Goal: Find specific page/section: Find specific page/section

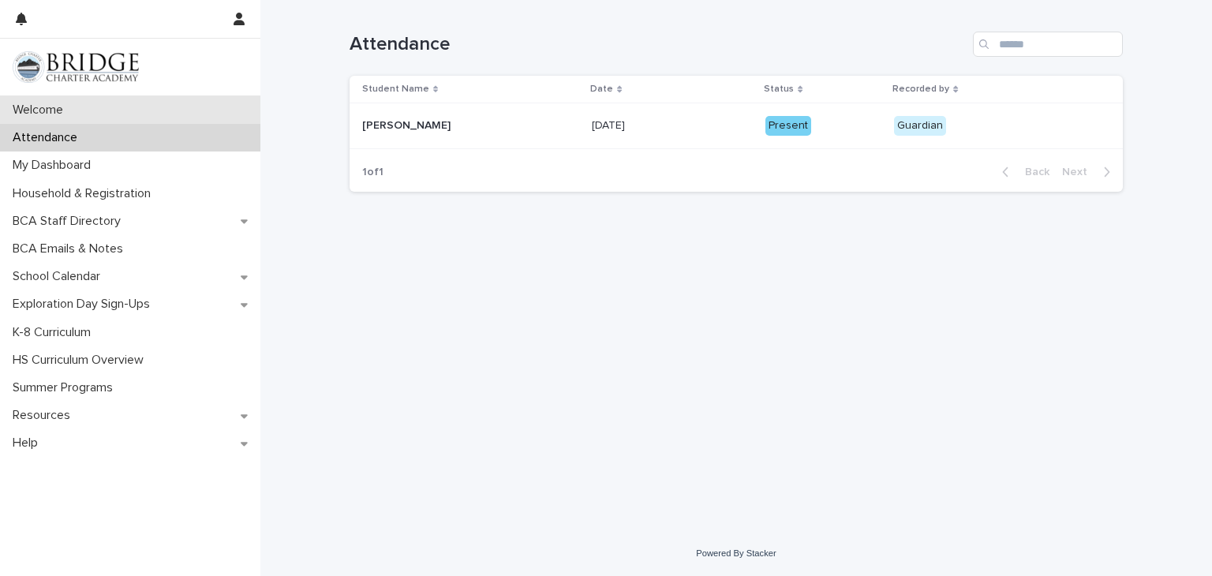
click at [69, 103] on p "Welcome" at bounding box center [40, 110] width 69 height 15
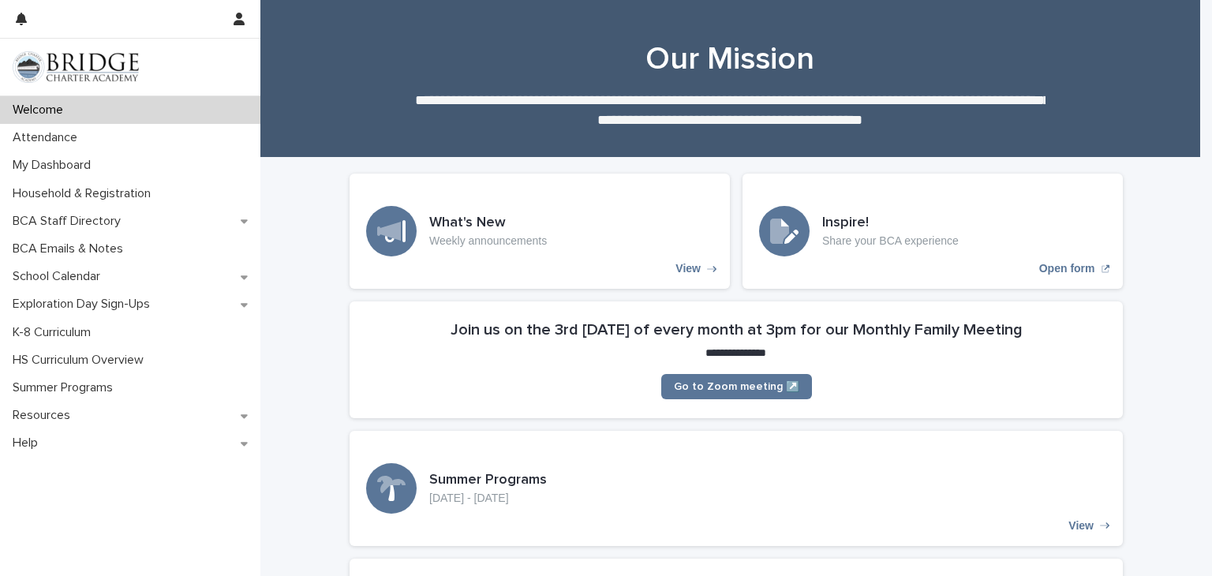
click at [65, 68] on img at bounding box center [76, 67] width 126 height 32
click at [71, 63] on img at bounding box center [76, 67] width 126 height 32
click at [16, 60] on img at bounding box center [76, 67] width 126 height 32
click at [101, 361] on p "HS Curriculum Overview" at bounding box center [81, 360] width 150 height 15
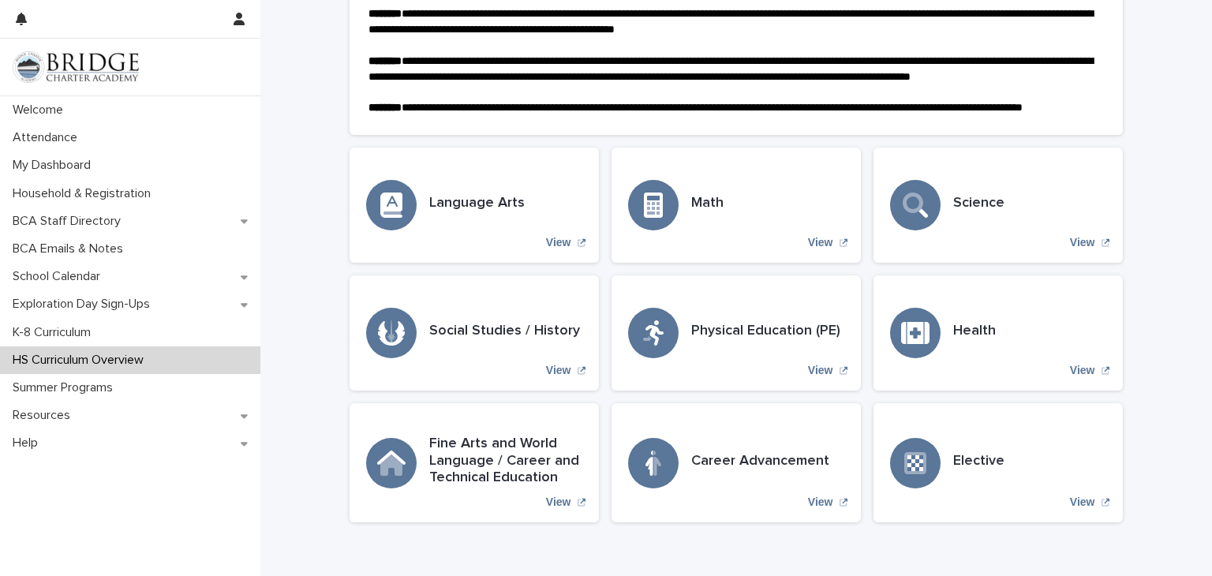
scroll to position [443, 0]
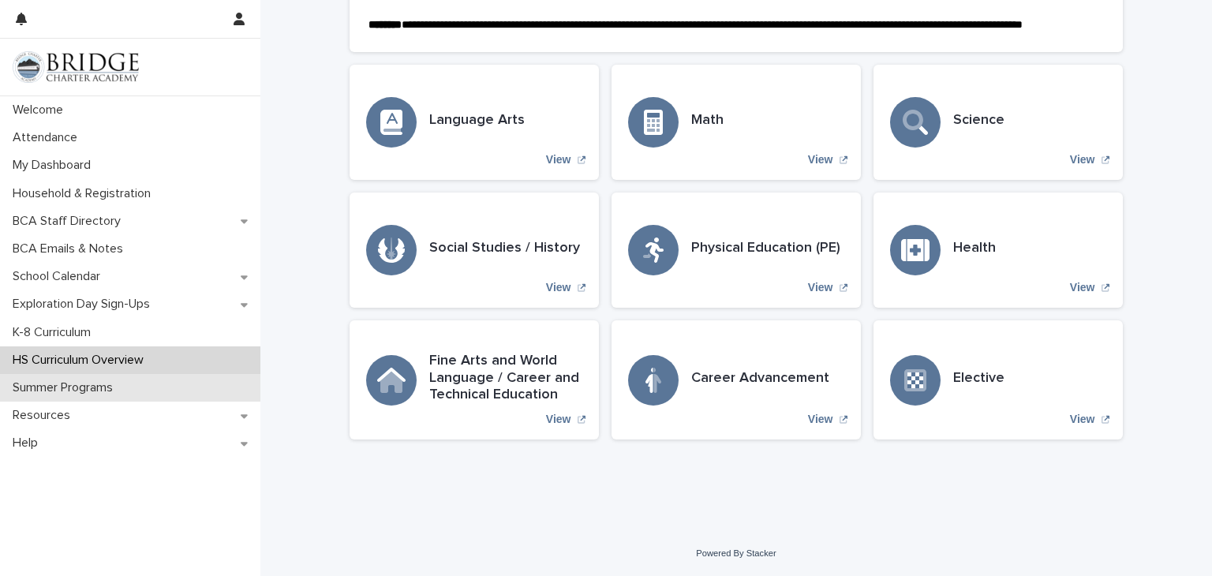
click at [131, 387] on div "Summer Programs" at bounding box center [130, 388] width 260 height 28
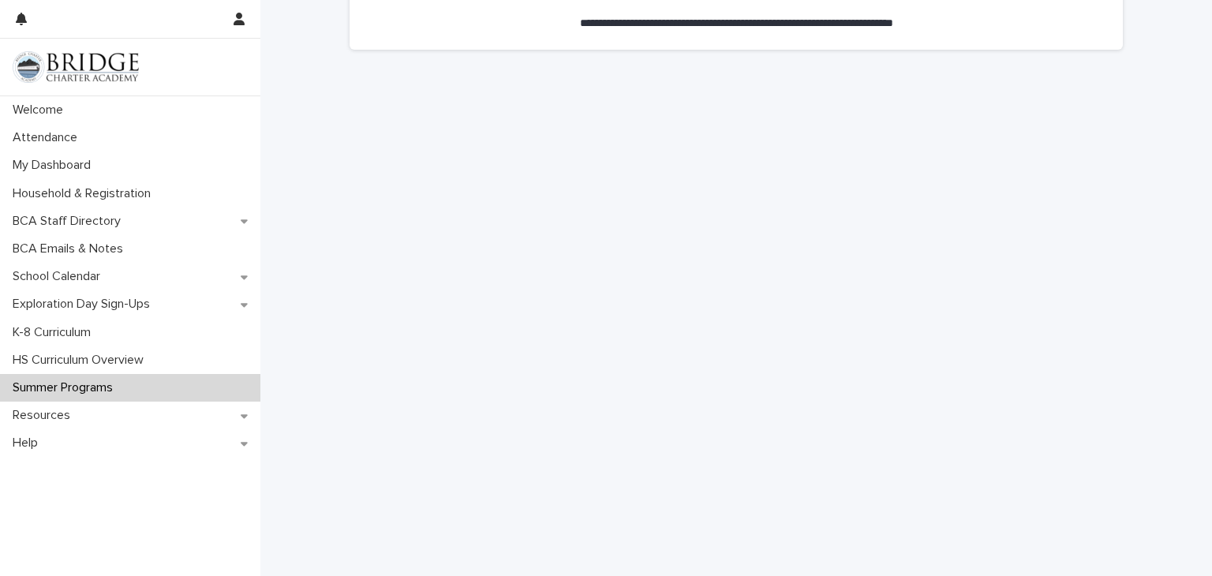
scroll to position [233, 0]
click at [218, 357] on div "HS Curriculum Overview" at bounding box center [130, 360] width 260 height 28
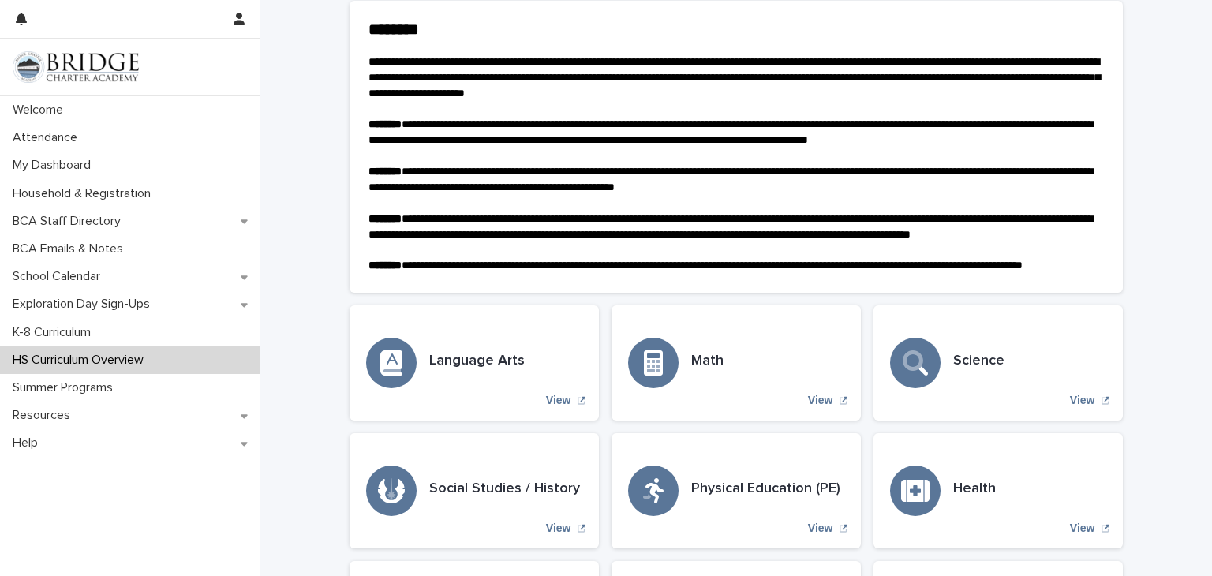
scroll to position [443, 0]
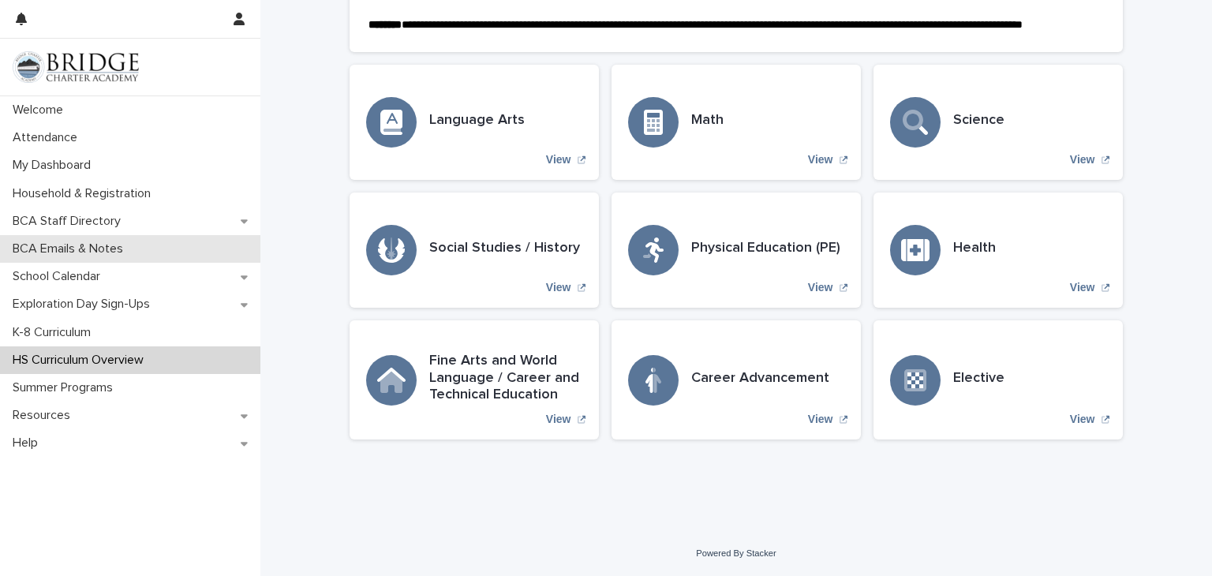
click at [92, 254] on p "BCA Emails & Notes" at bounding box center [70, 248] width 129 height 15
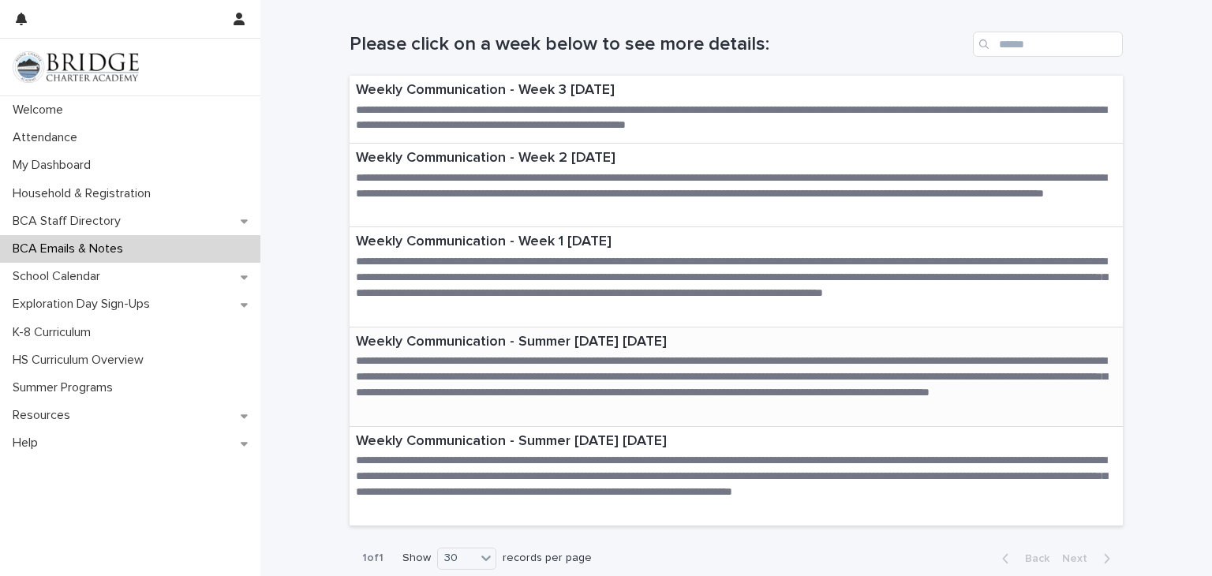
scroll to position [125, 0]
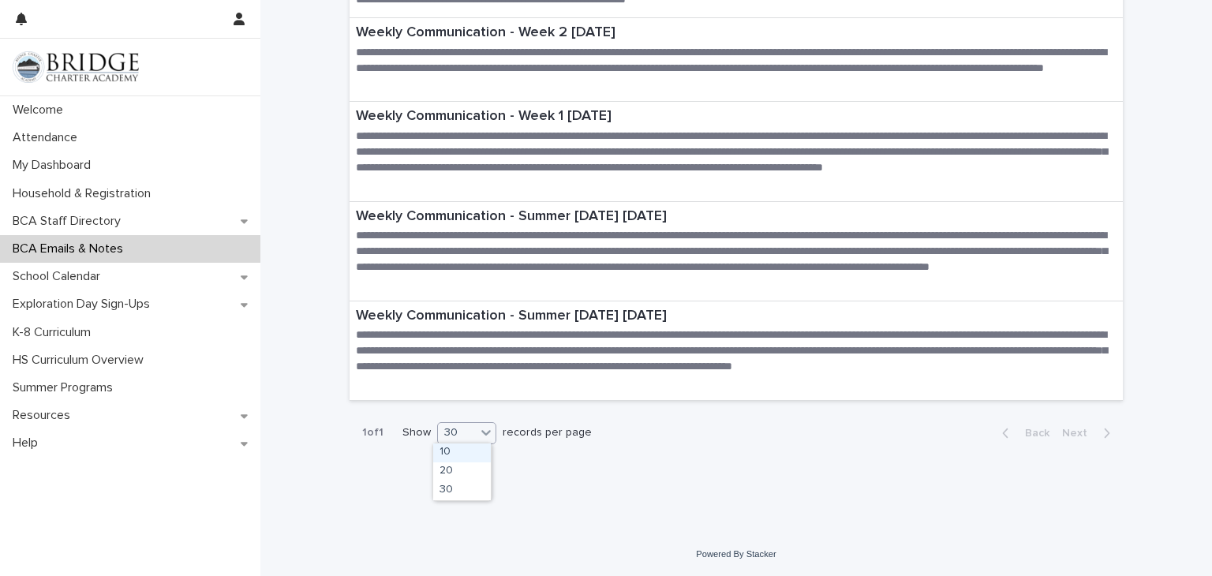
click at [477, 435] on div at bounding box center [486, 432] width 19 height 19
click at [461, 485] on div "30" at bounding box center [462, 490] width 58 height 19
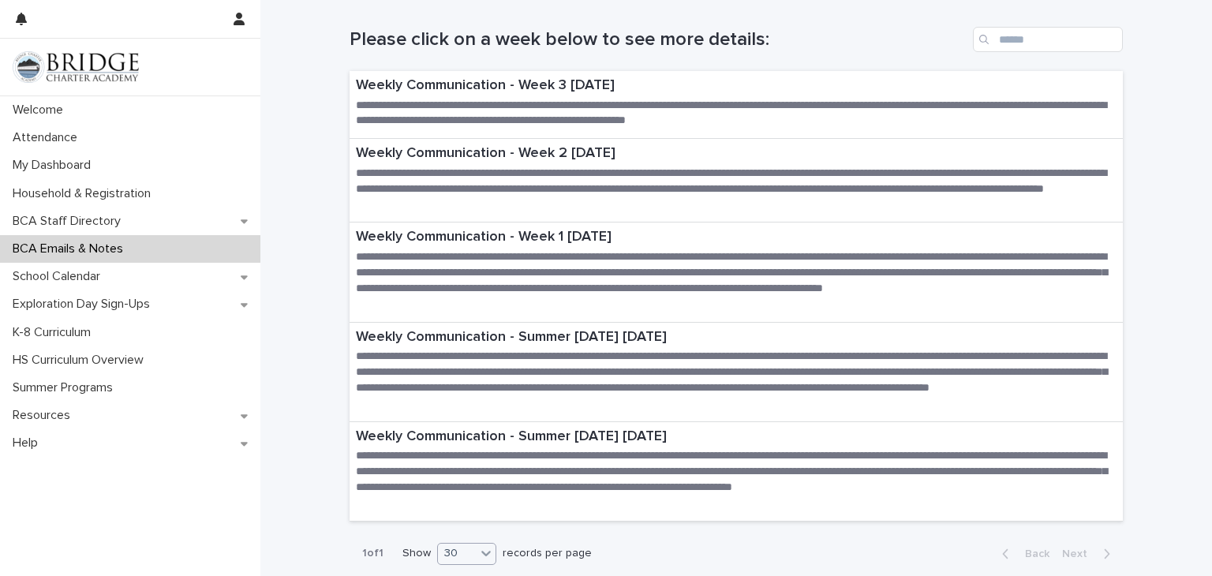
scroll to position [0, 0]
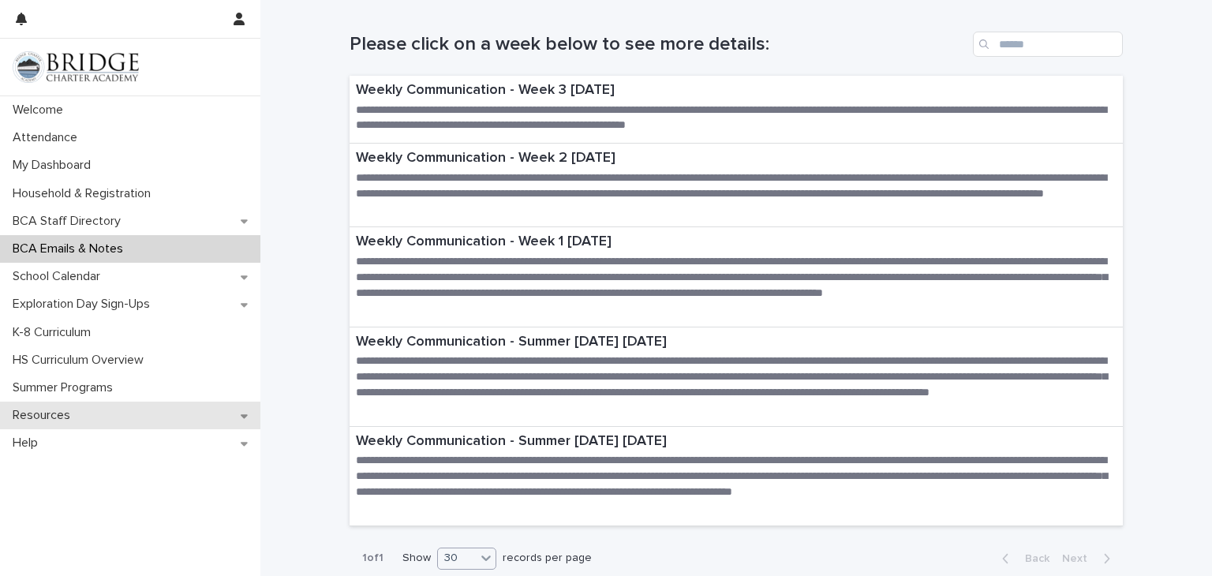
click at [73, 412] on p "Resources" at bounding box center [44, 415] width 77 height 15
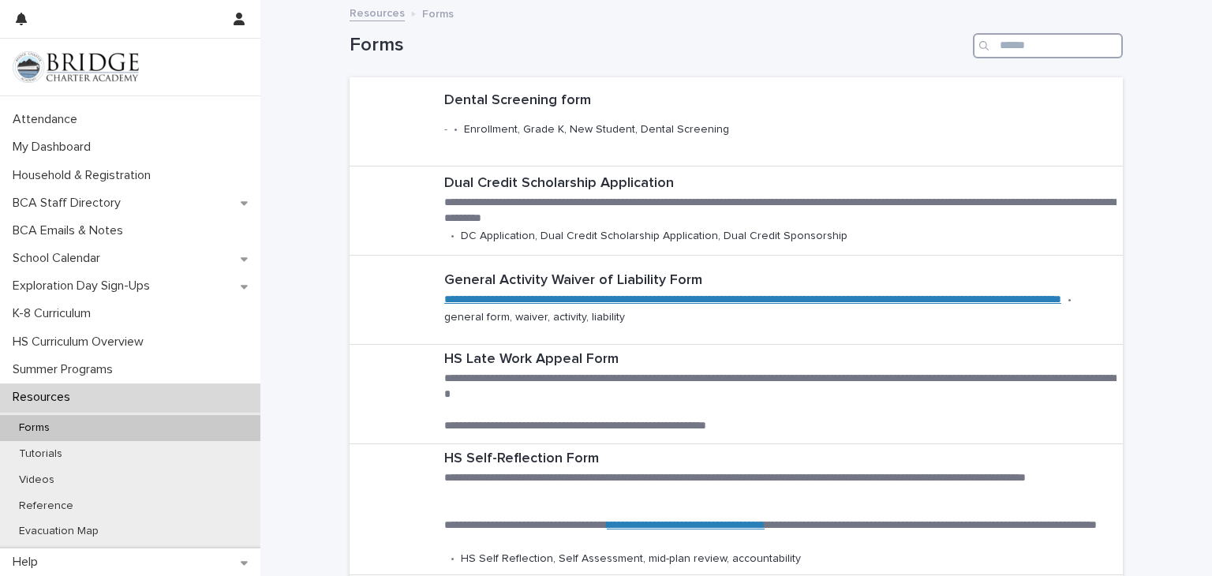
click at [998, 34] on input "Search" at bounding box center [1048, 45] width 150 height 25
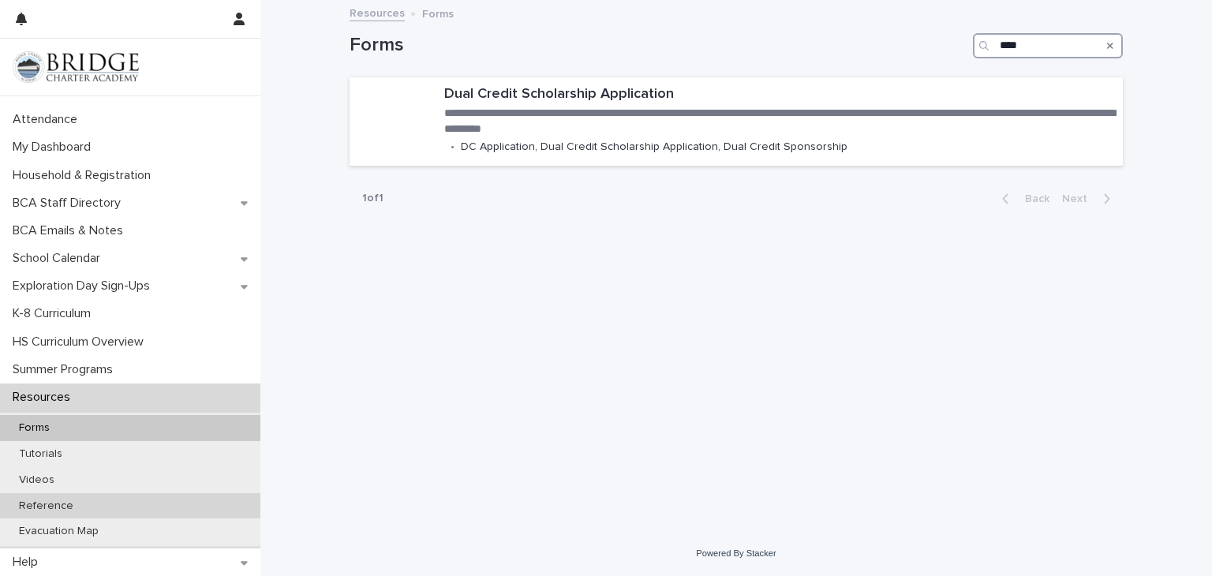
type input "****"
click at [45, 502] on p "Reference" at bounding box center [46, 506] width 80 height 13
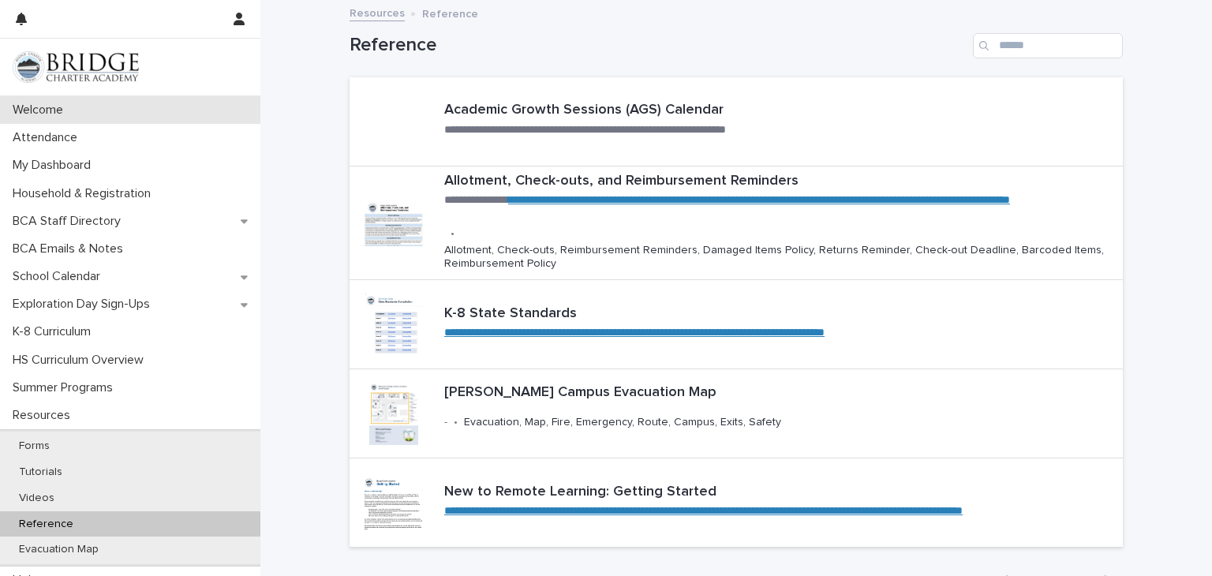
click at [103, 112] on div "Welcome" at bounding box center [130, 110] width 260 height 28
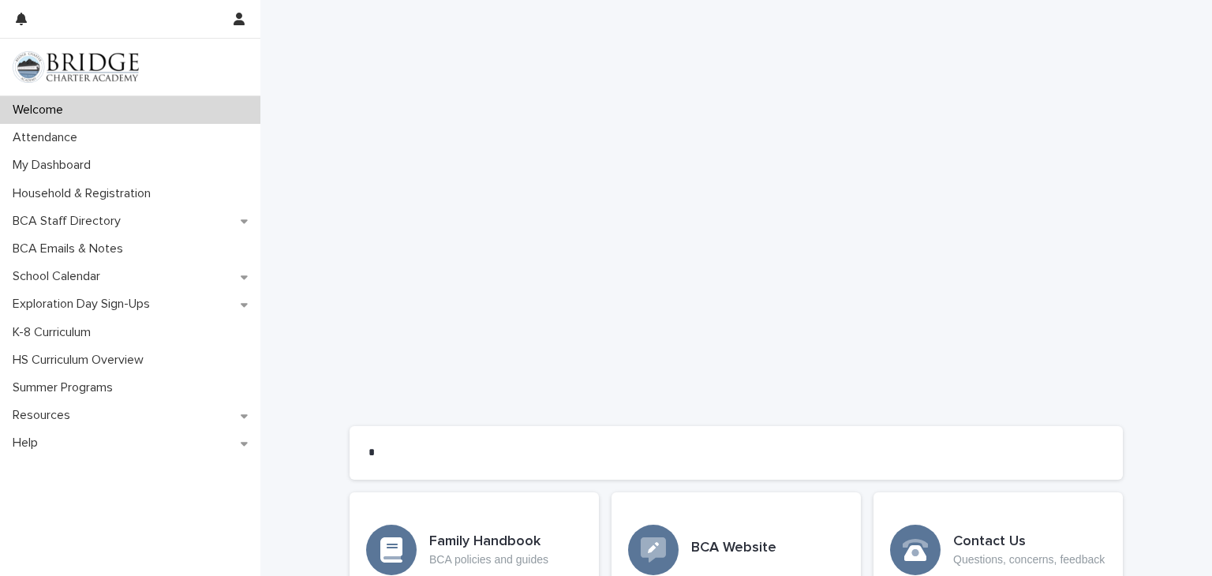
scroll to position [1240, 0]
